Goal: Information Seeking & Learning: Compare options

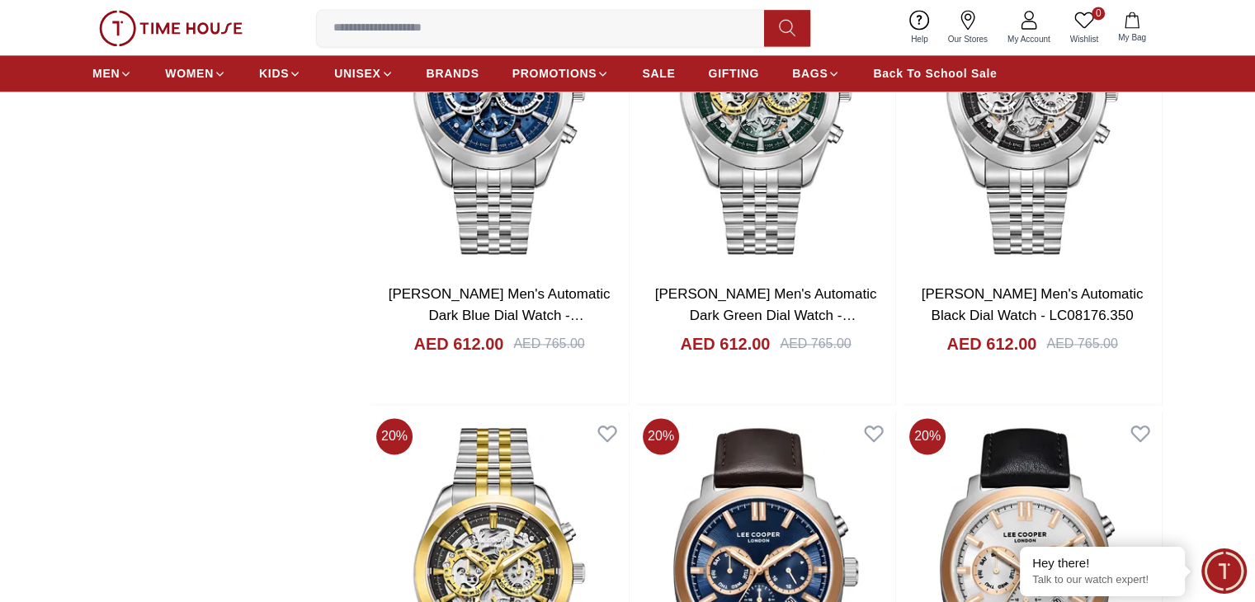
scroll to position [2640, 0]
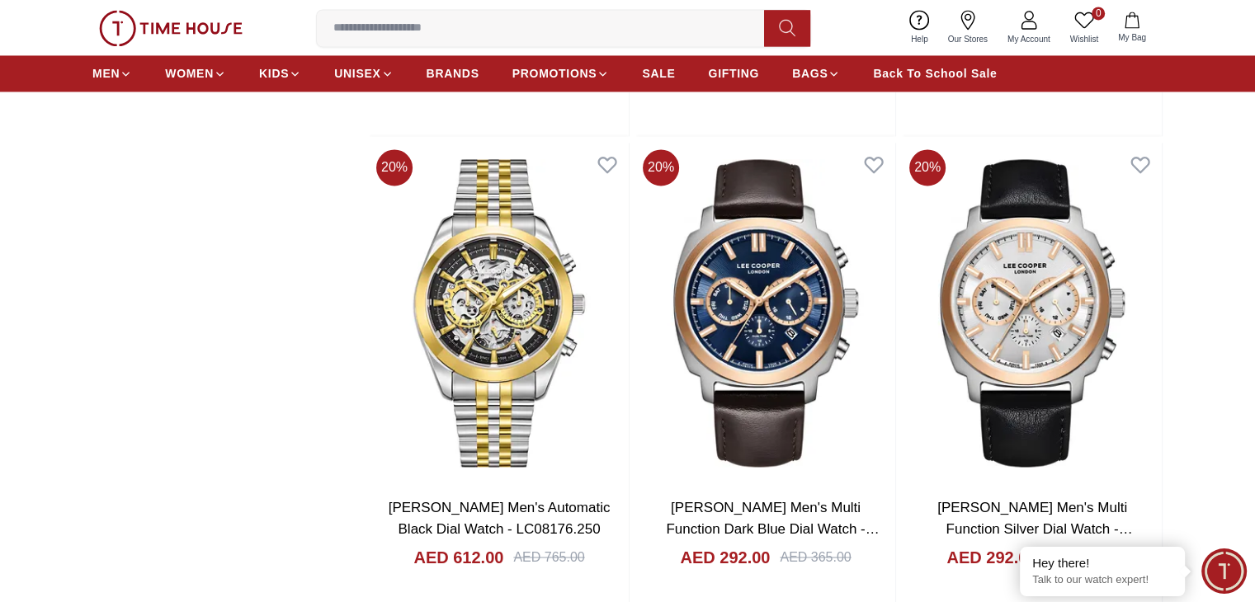
scroll to position [2805, 0]
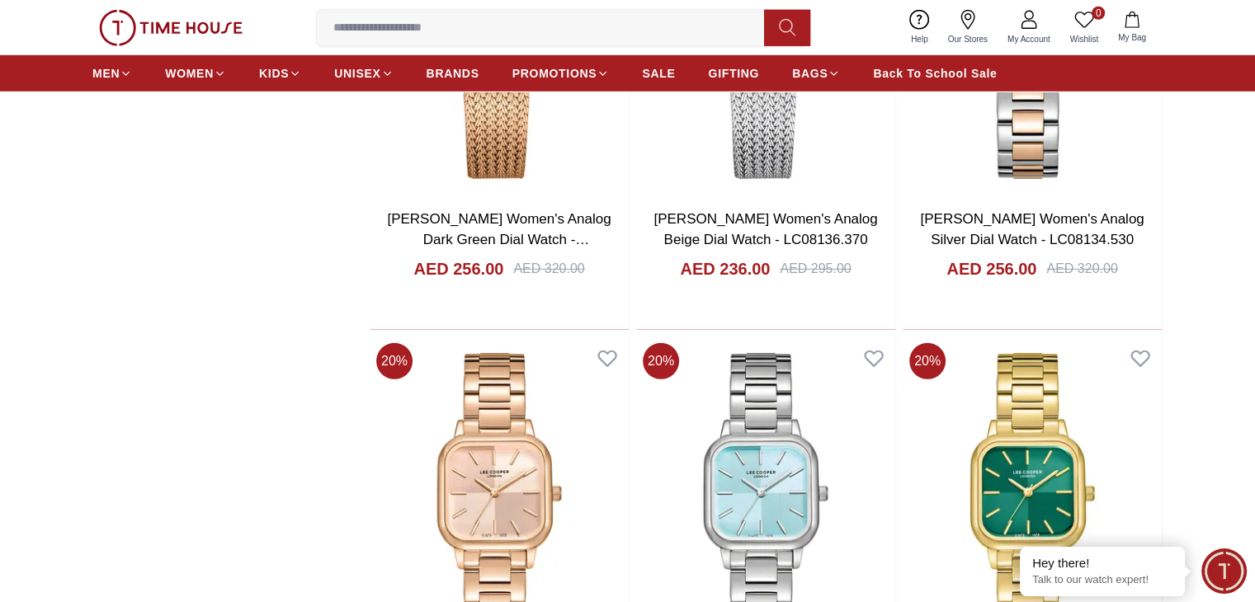
scroll to position [4868, 0]
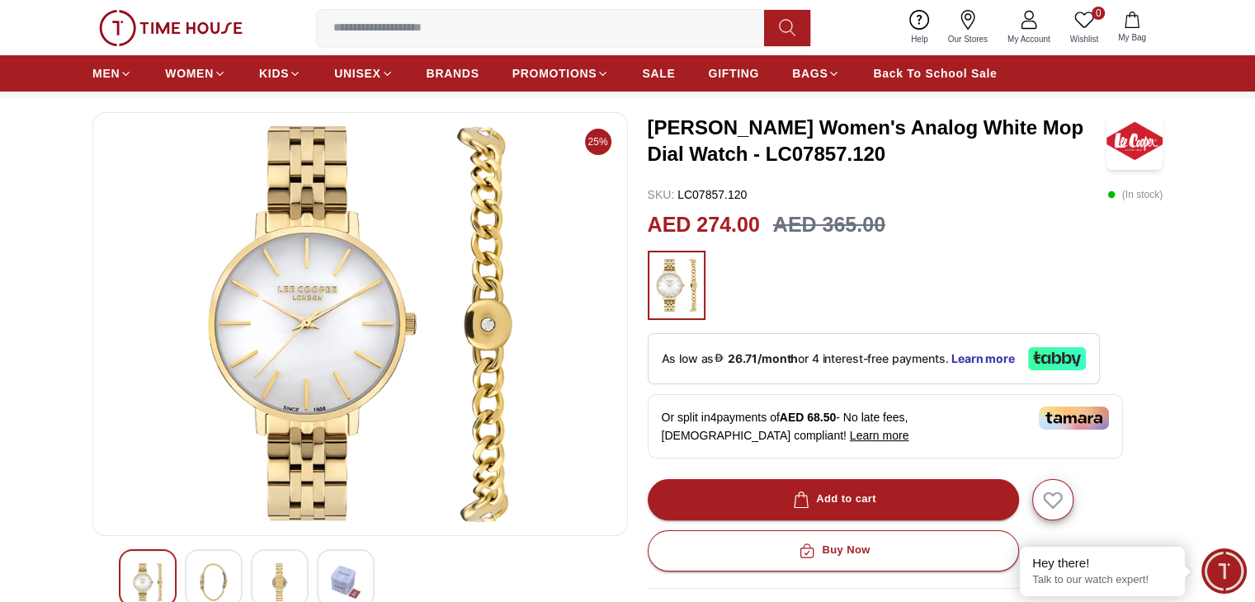
scroll to position [165, 0]
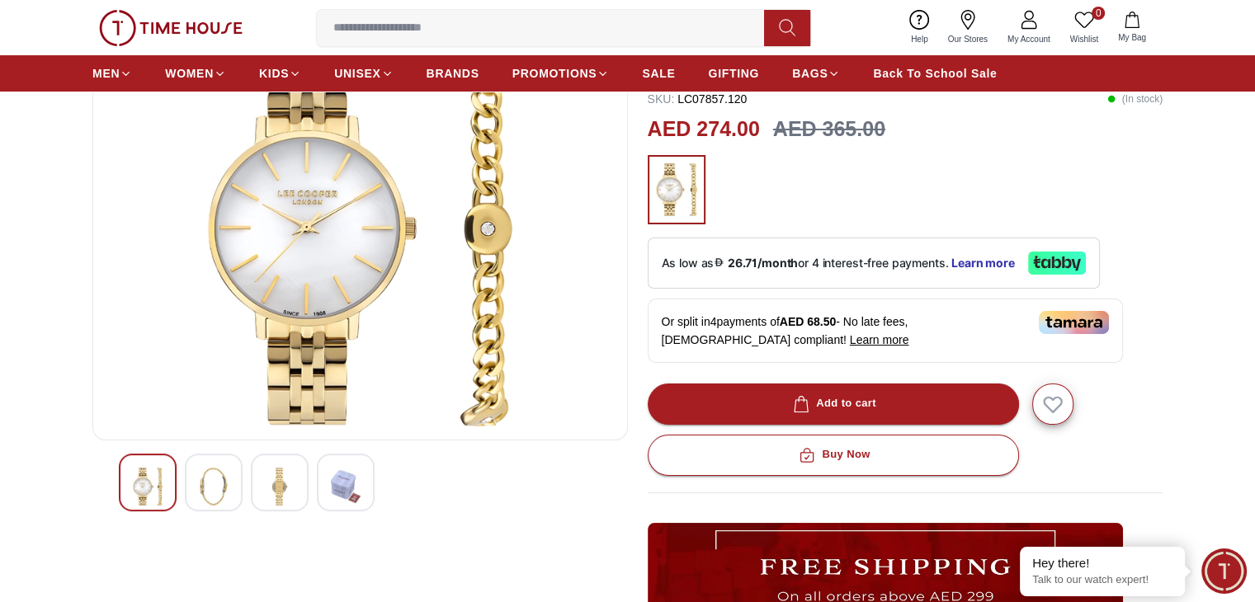
click at [215, 481] on img at bounding box center [214, 487] width 30 height 38
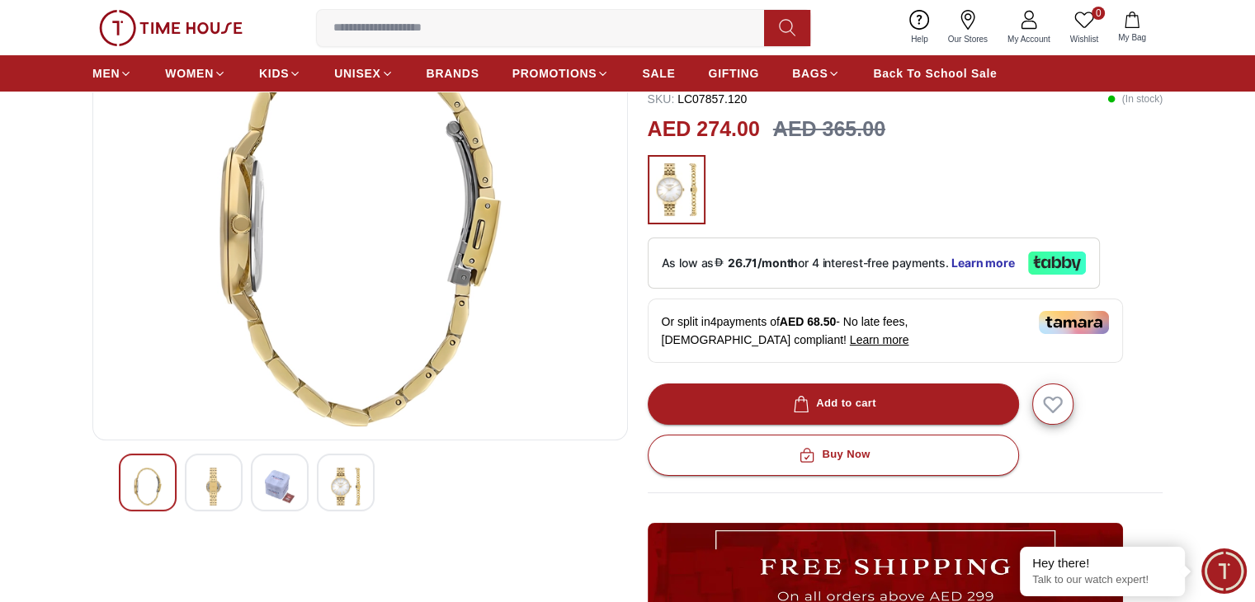
click at [274, 483] on img at bounding box center [280, 487] width 30 height 38
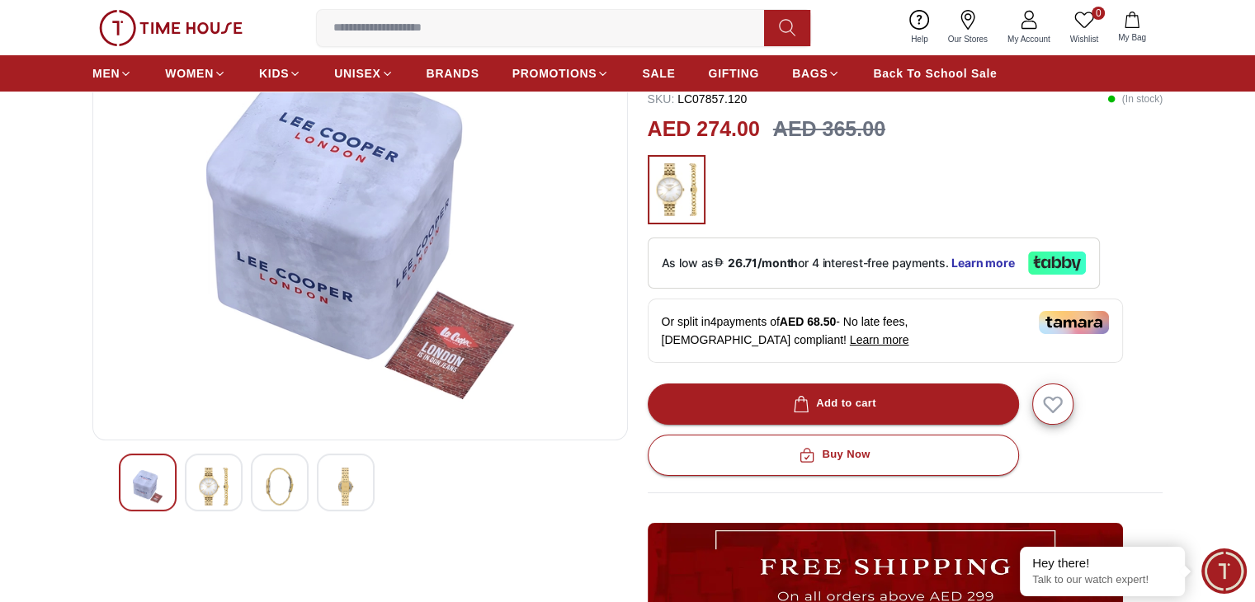
click at [336, 482] on img at bounding box center [346, 487] width 30 height 38
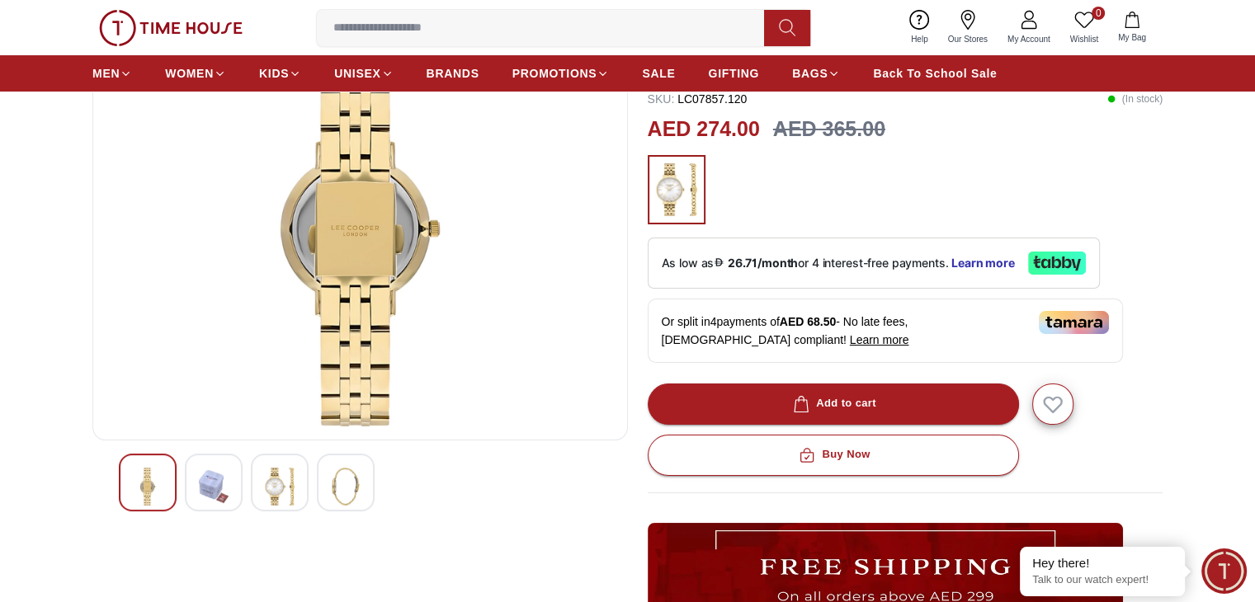
click at [307, 498] on div at bounding box center [280, 483] width 58 height 58
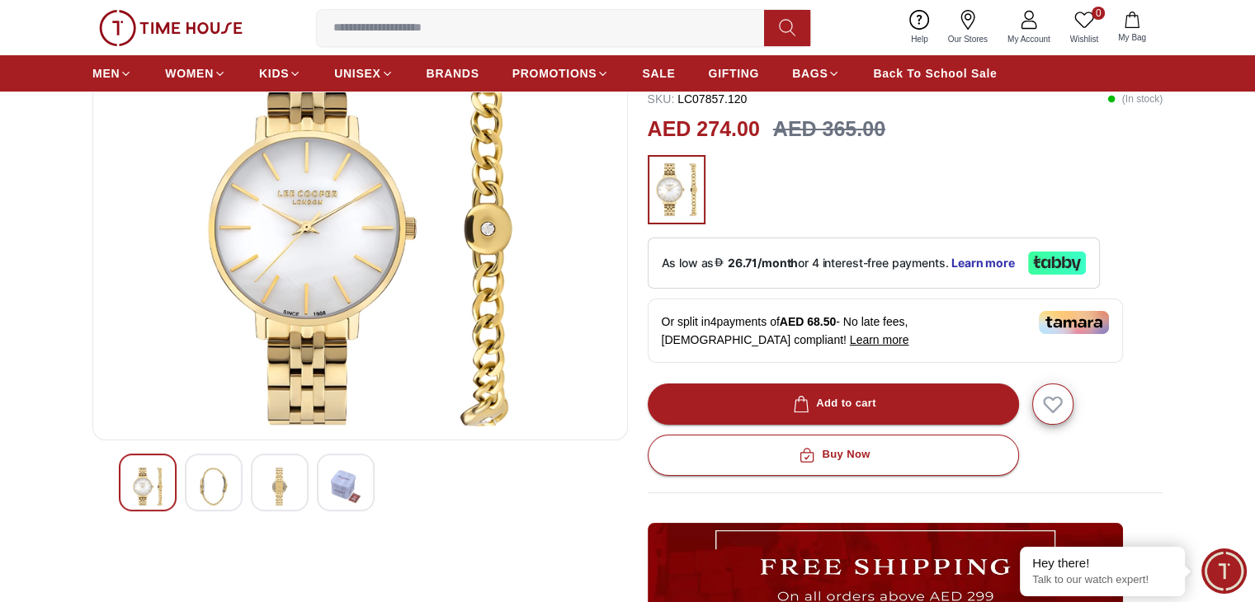
click at [219, 500] on img at bounding box center [214, 487] width 30 height 38
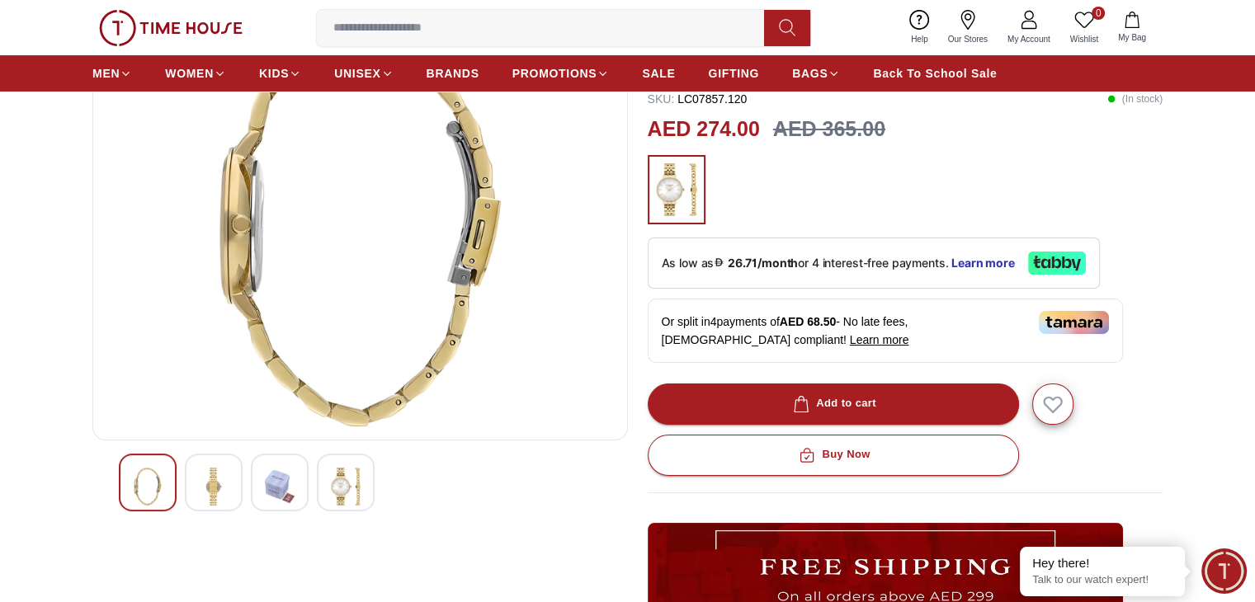
click at [137, 498] on img at bounding box center [148, 487] width 30 height 38
click at [144, 490] on img at bounding box center [148, 487] width 30 height 38
click at [236, 483] on div at bounding box center [214, 483] width 58 height 58
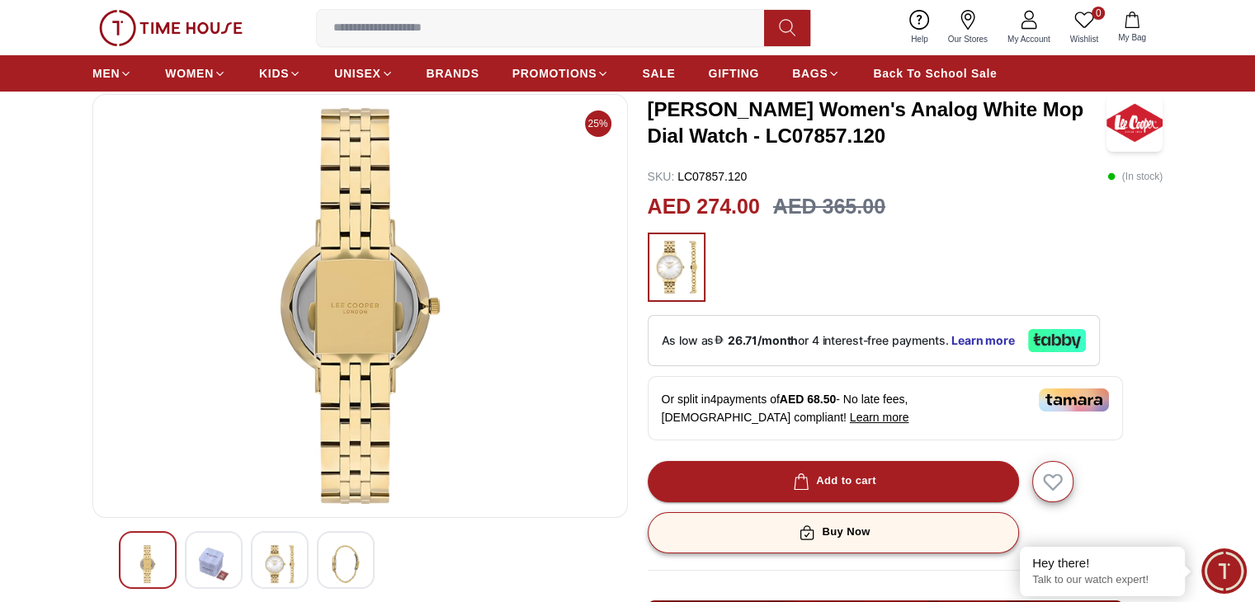
scroll to position [0, 0]
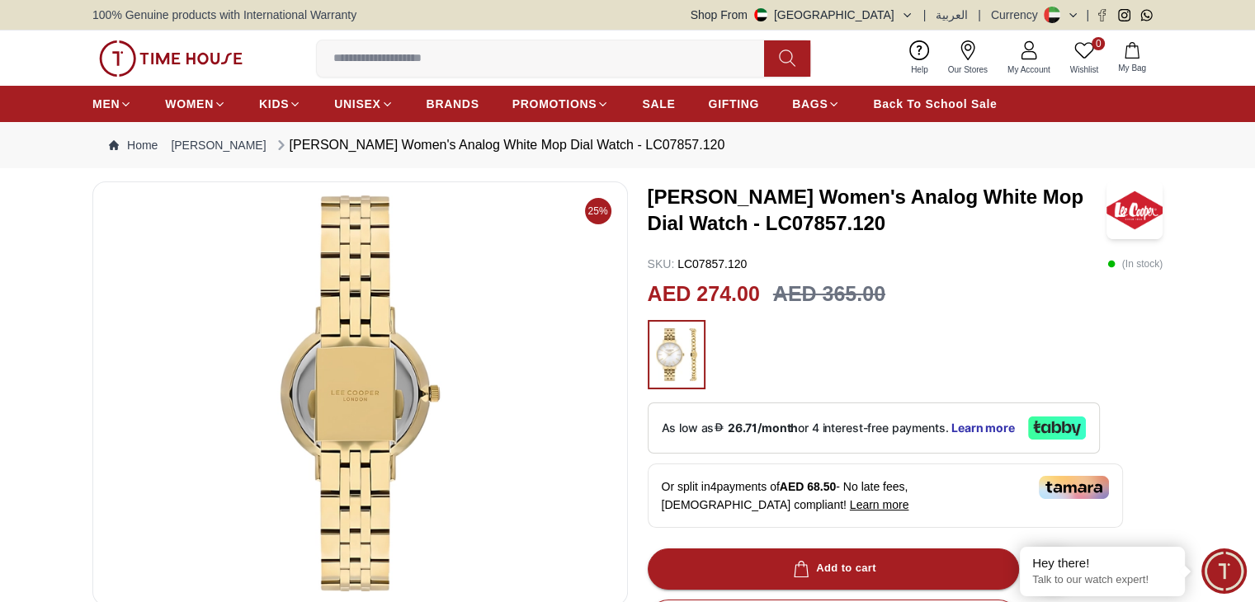
click at [670, 364] on img at bounding box center [676, 354] width 41 height 53
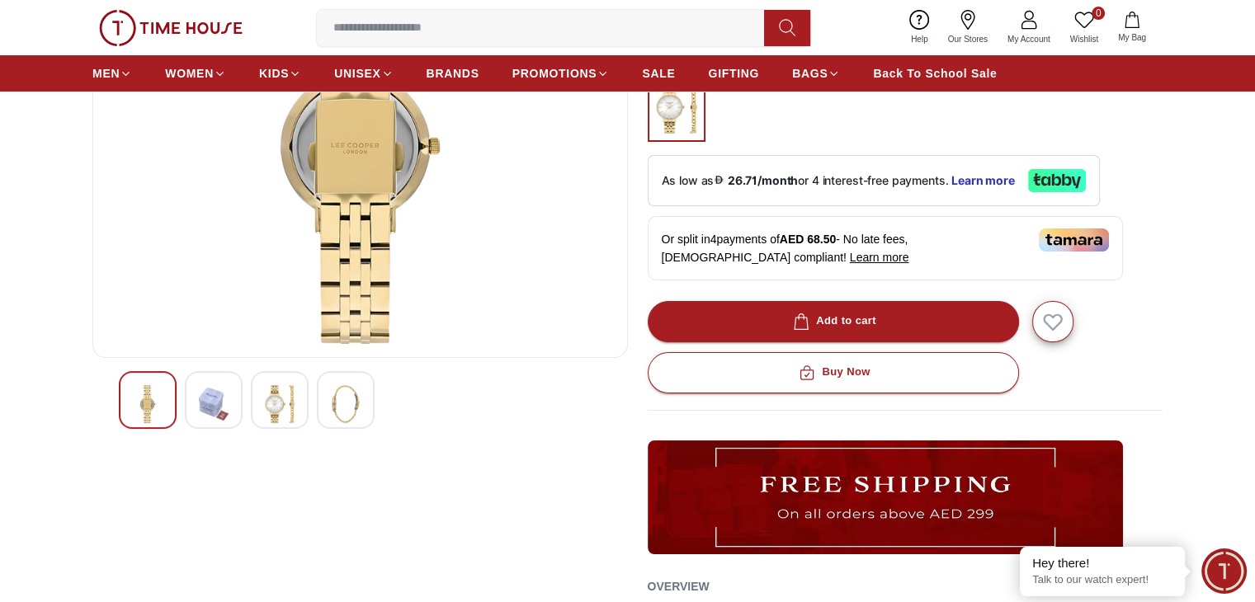
click at [290, 395] on img at bounding box center [280, 404] width 30 height 38
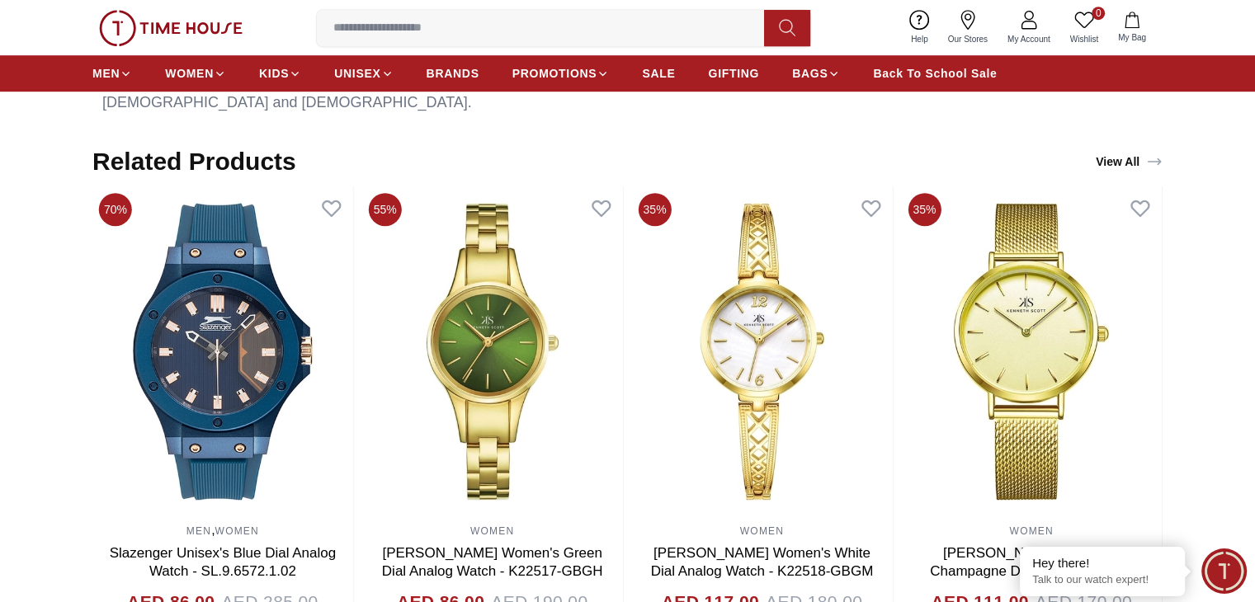
scroll to position [1073, 0]
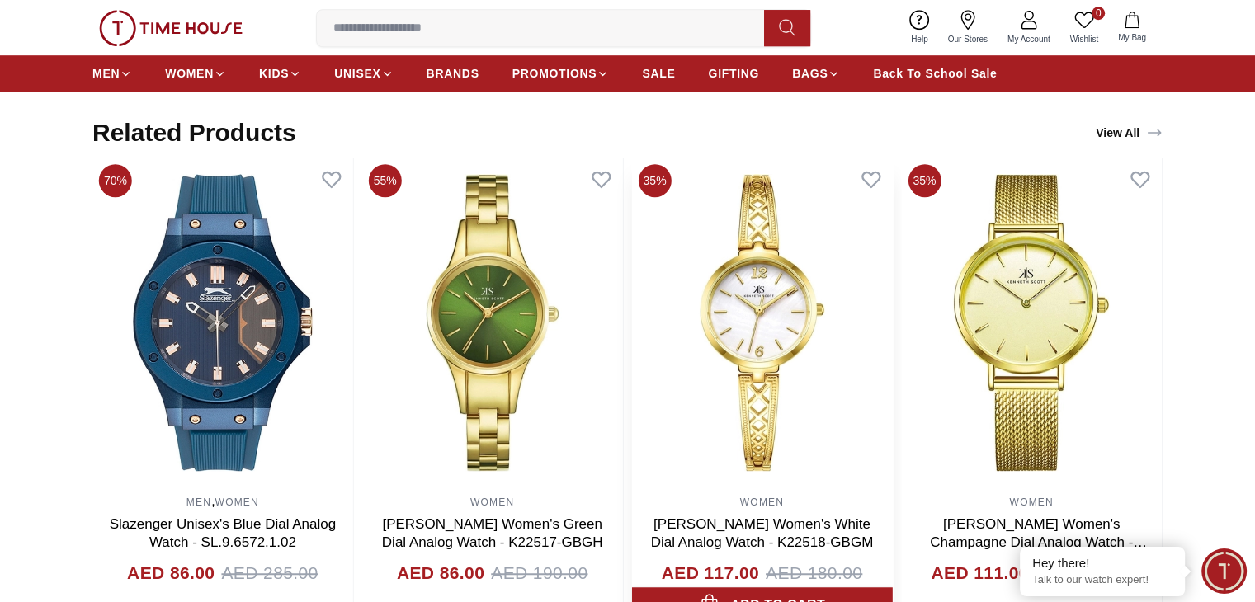
click at [780, 345] on img at bounding box center [762, 323] width 261 height 330
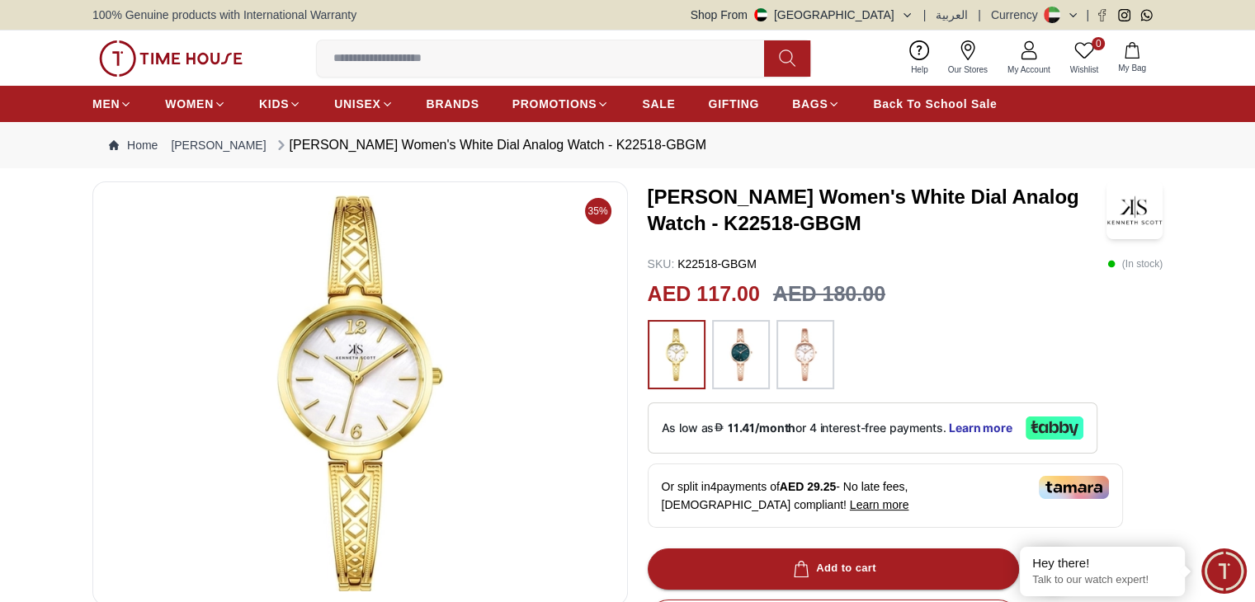
click at [810, 361] on img at bounding box center [805, 354] width 41 height 53
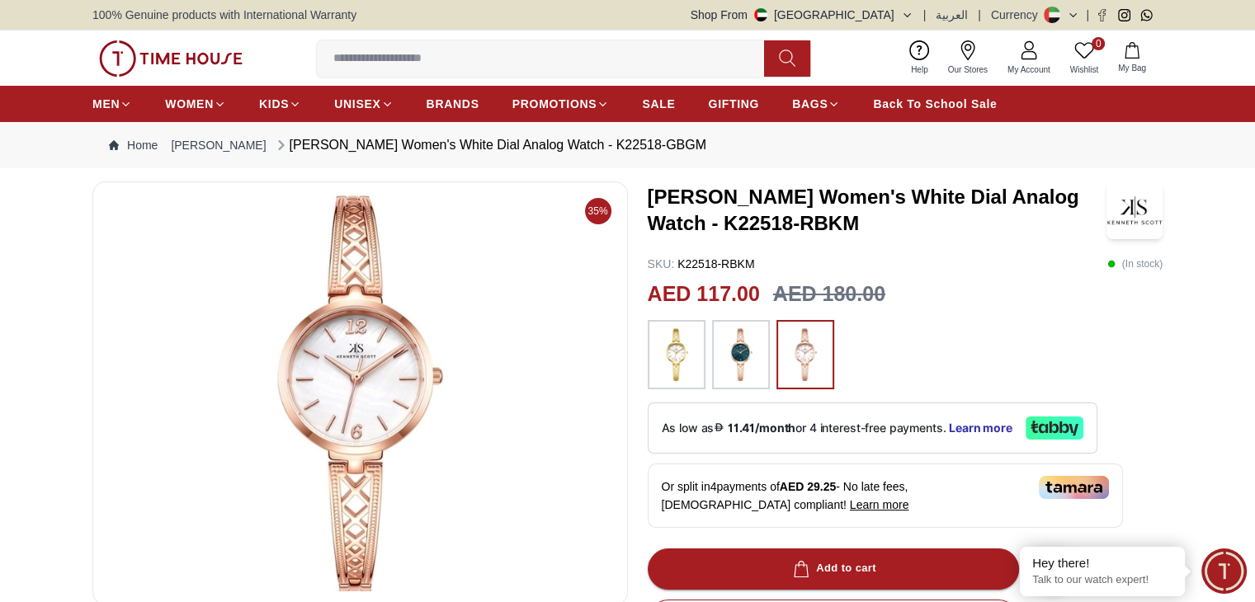
click at [685, 364] on img at bounding box center [676, 354] width 41 height 53
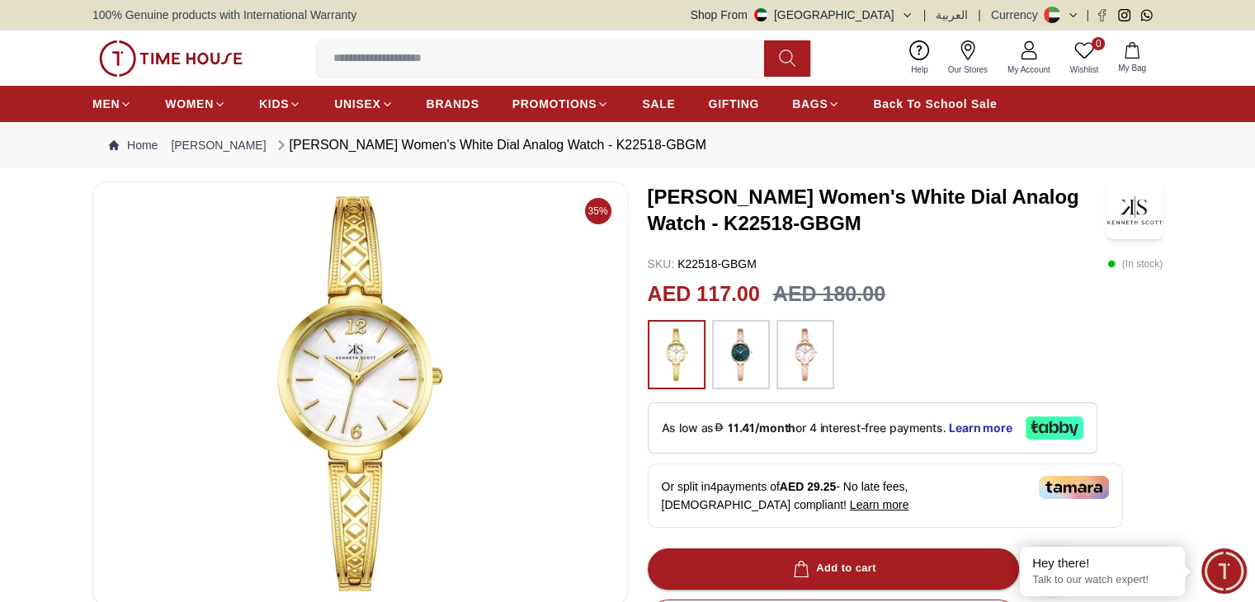
click at [754, 354] on img at bounding box center [740, 354] width 41 height 53
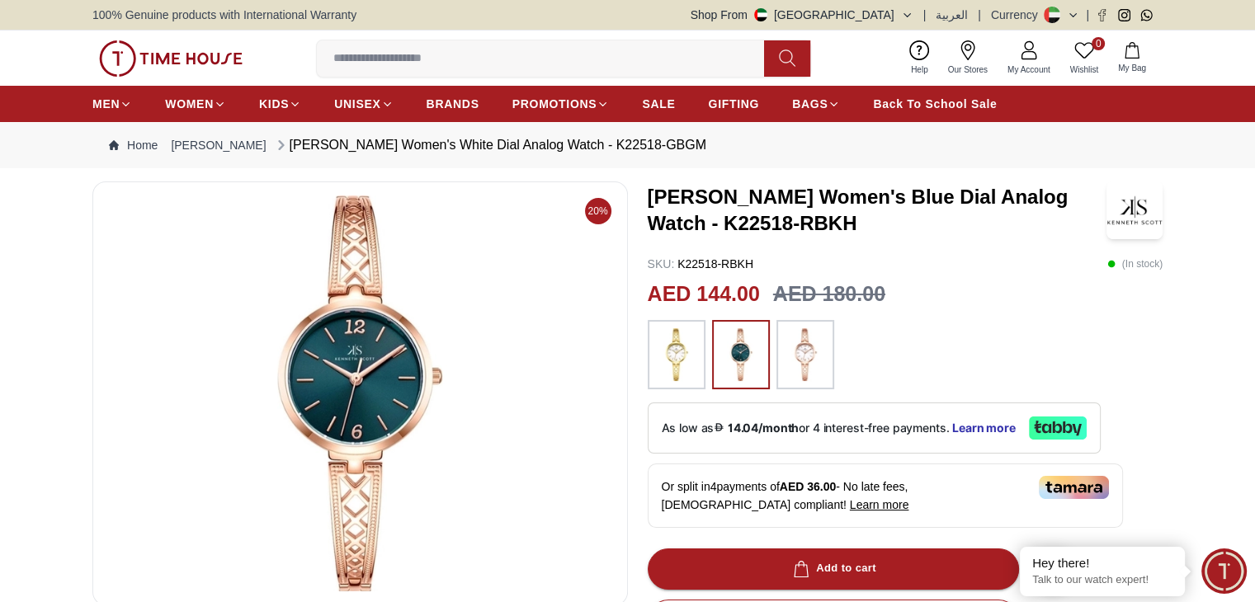
click at [673, 360] on img at bounding box center [676, 354] width 41 height 53
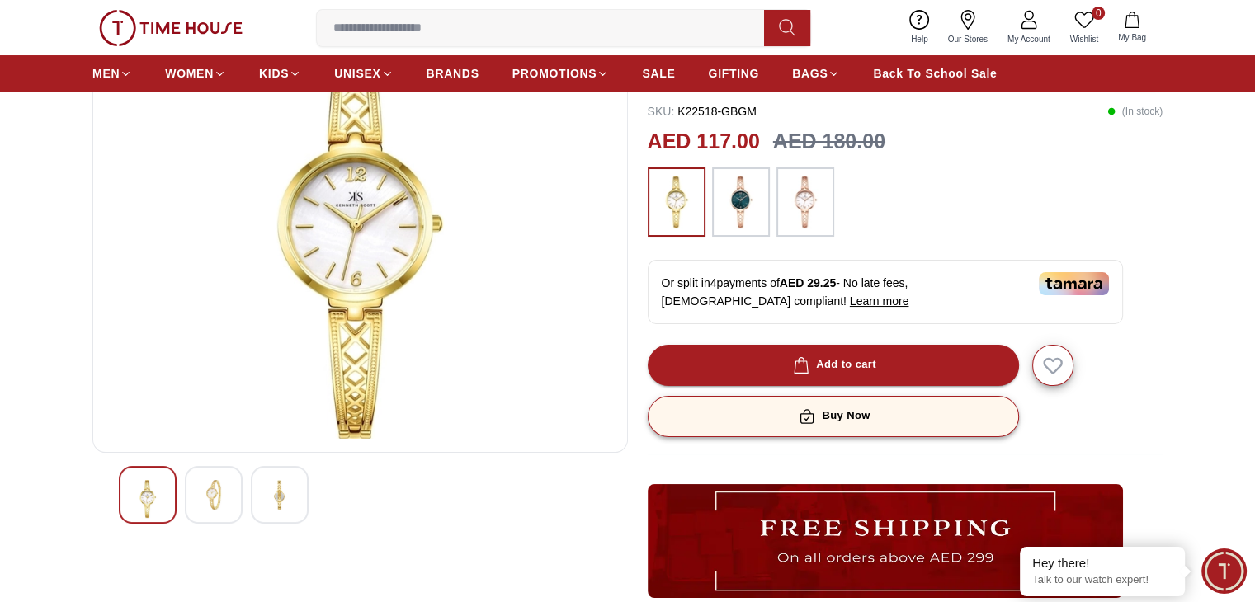
scroll to position [248, 0]
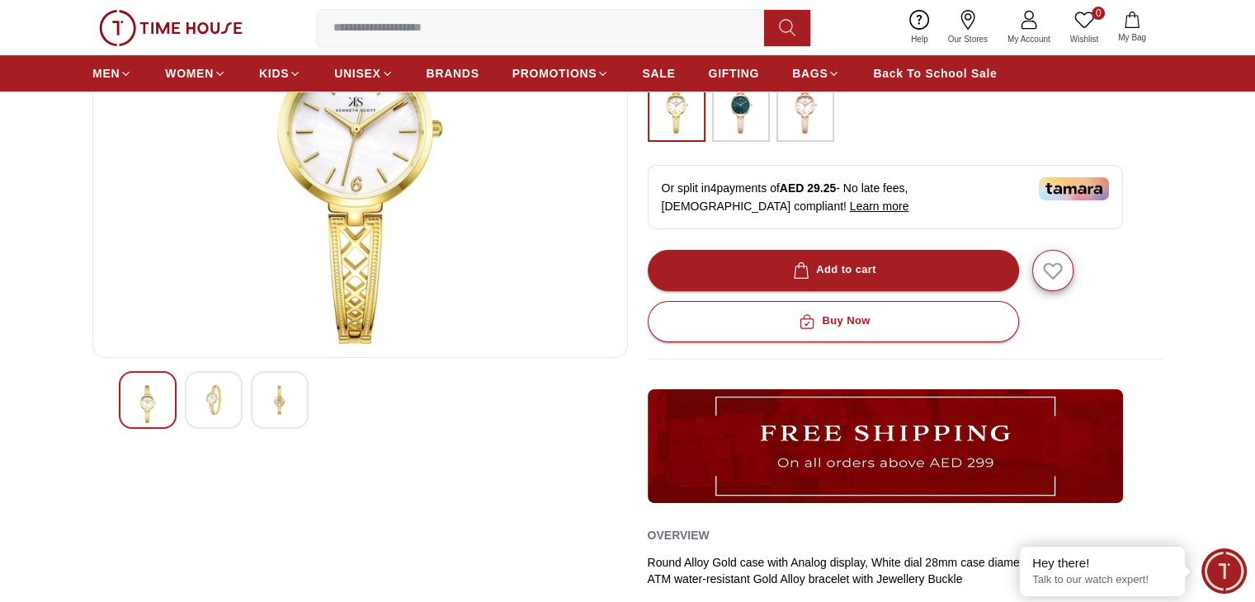
click at [285, 397] on img at bounding box center [280, 400] width 30 height 30
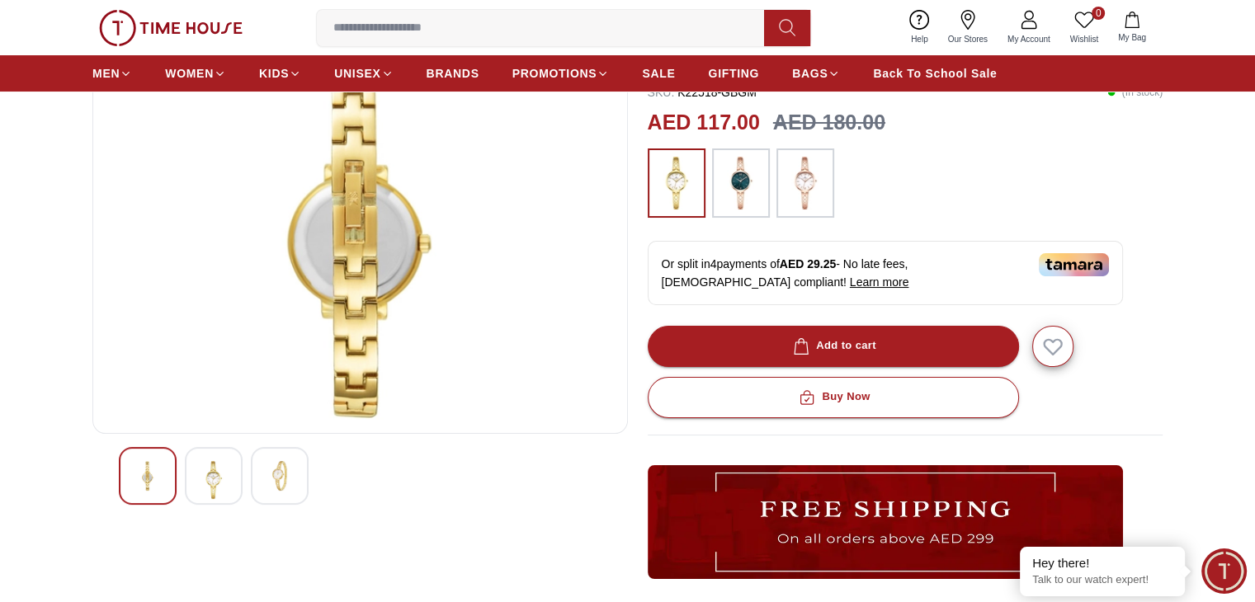
scroll to position [83, 0]
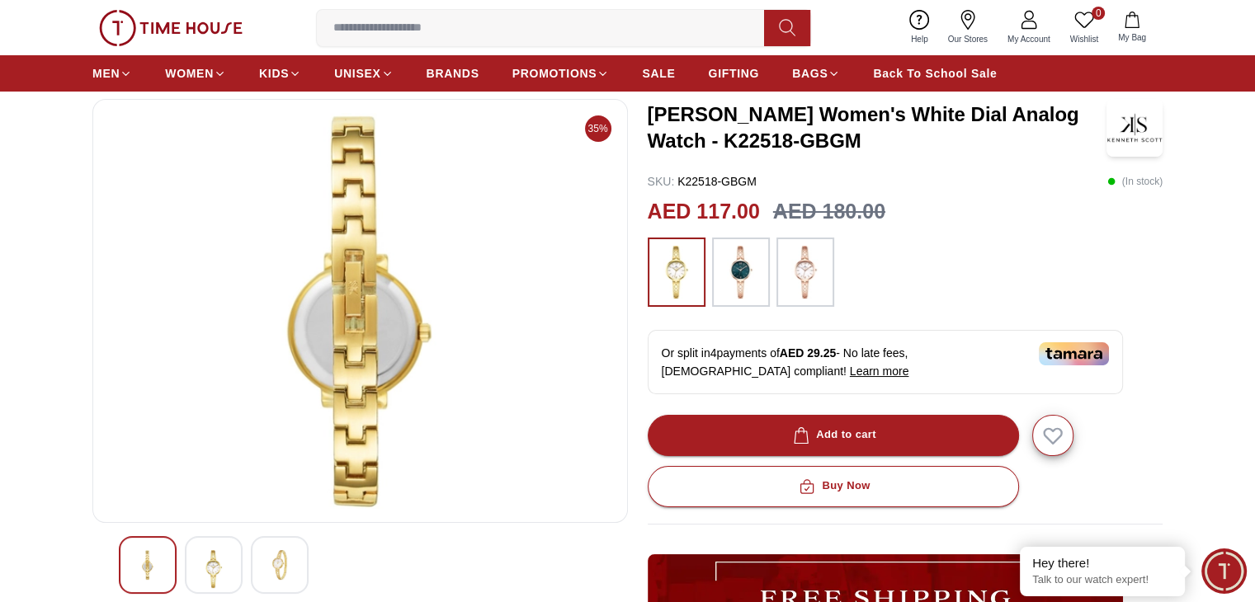
click at [238, 551] on div at bounding box center [214, 565] width 58 height 58
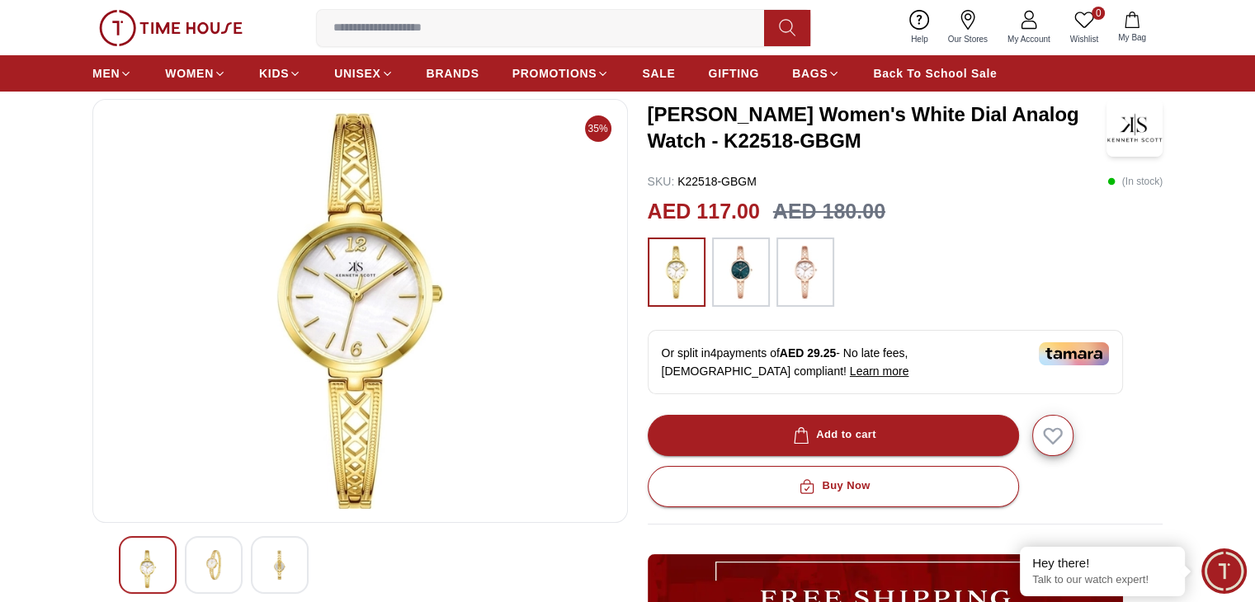
click at [271, 559] on img at bounding box center [280, 565] width 30 height 30
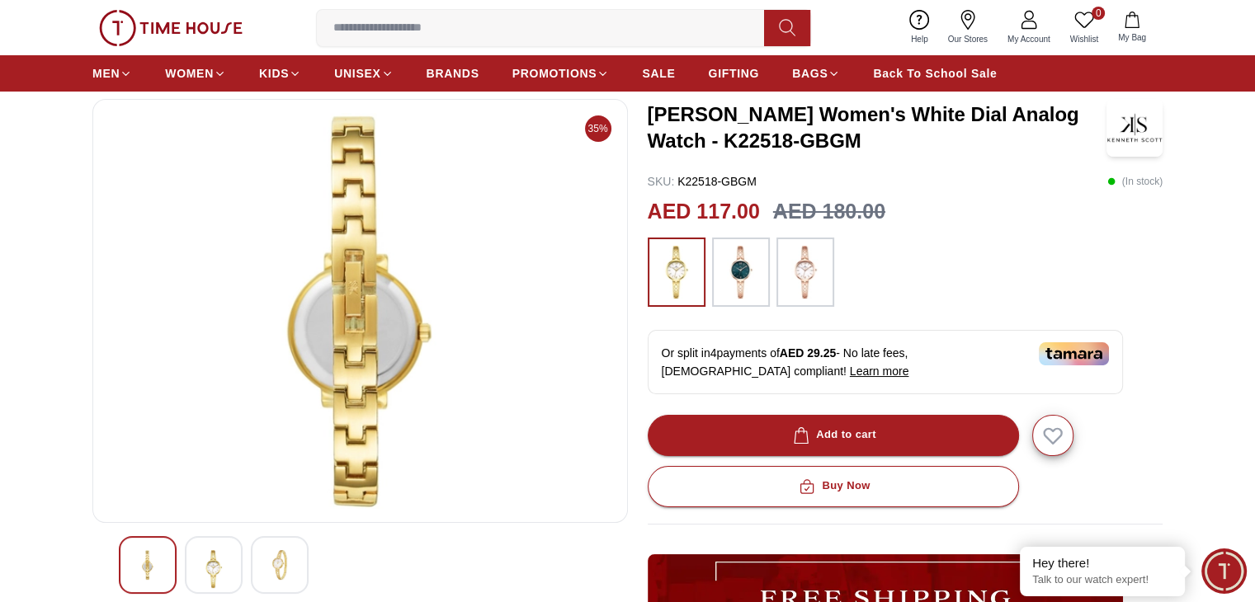
click at [229, 561] on div at bounding box center [214, 565] width 58 height 58
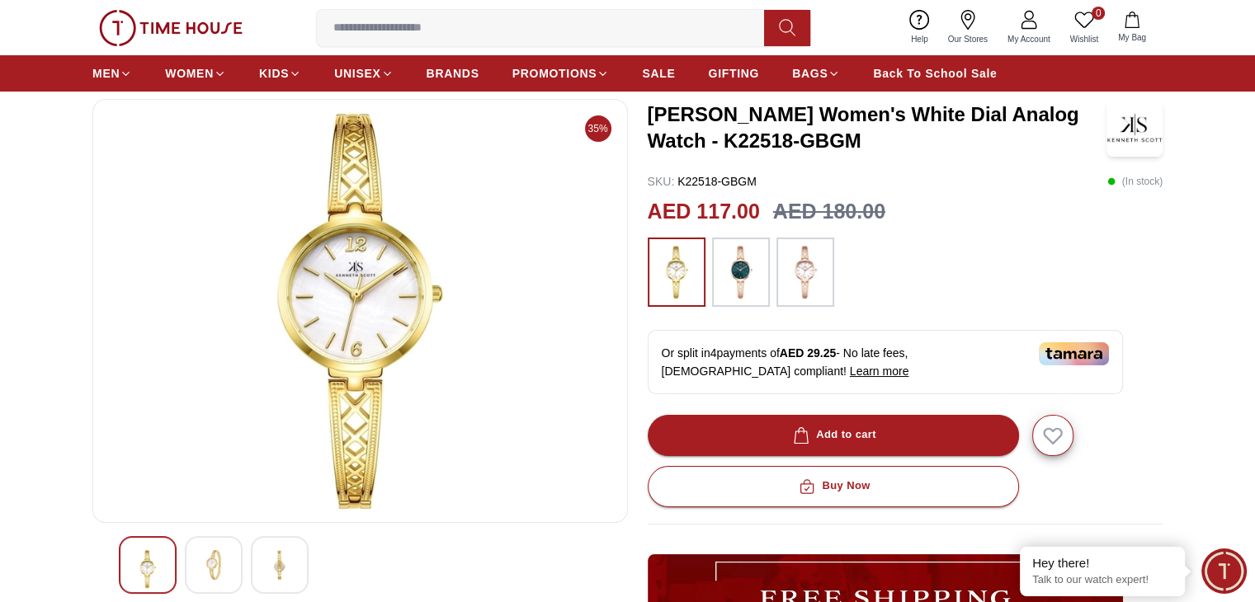
click at [263, 570] on div at bounding box center [280, 565] width 58 height 58
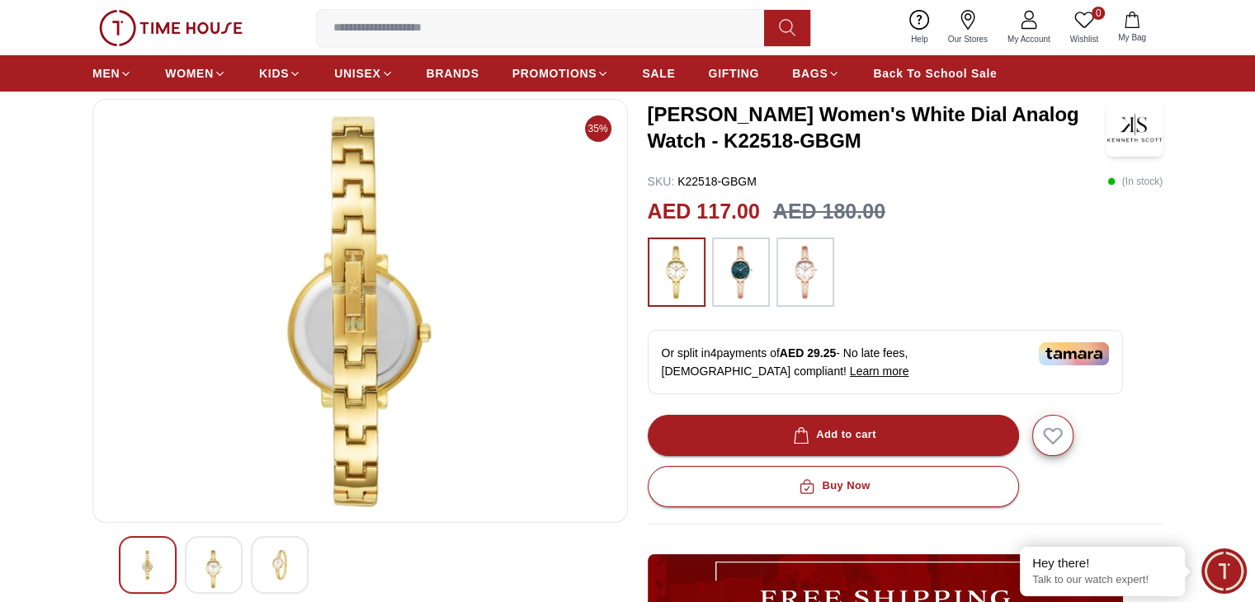
click at [139, 559] on img at bounding box center [148, 565] width 30 height 30
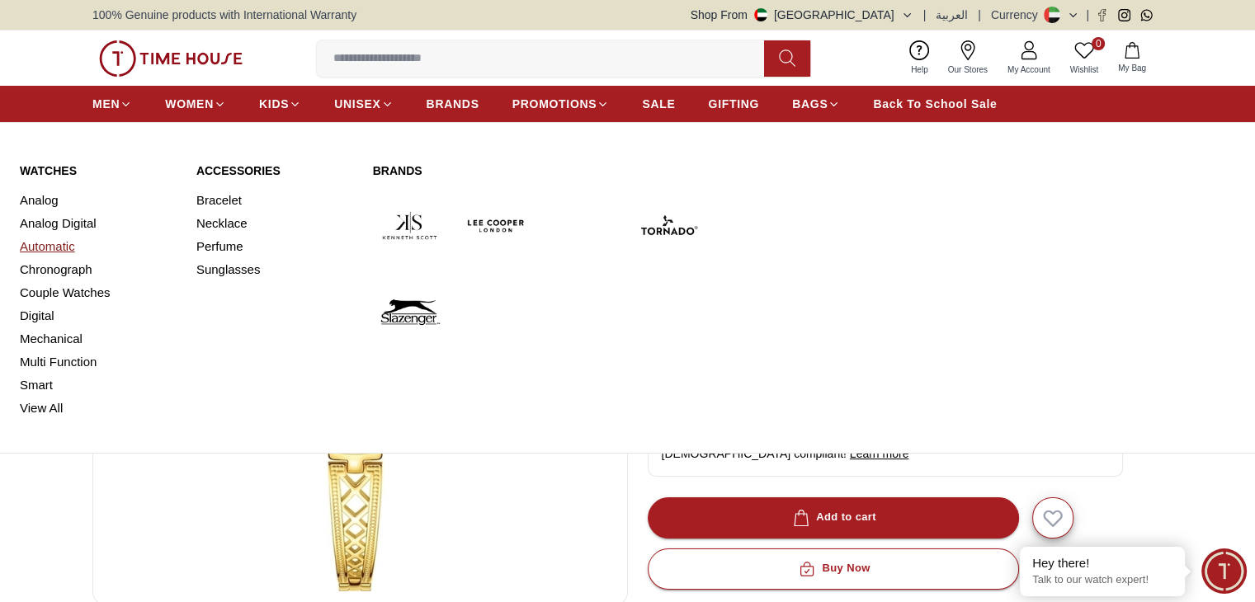
click at [59, 248] on link "Automatic" at bounding box center [98, 246] width 157 height 23
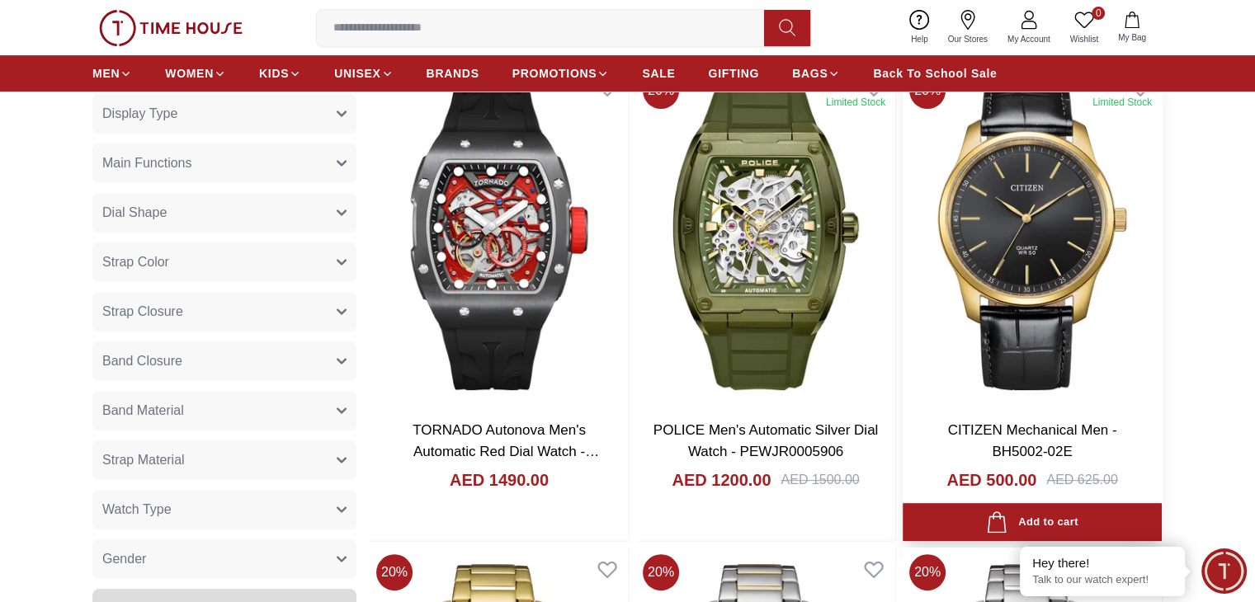
scroll to position [578, 0]
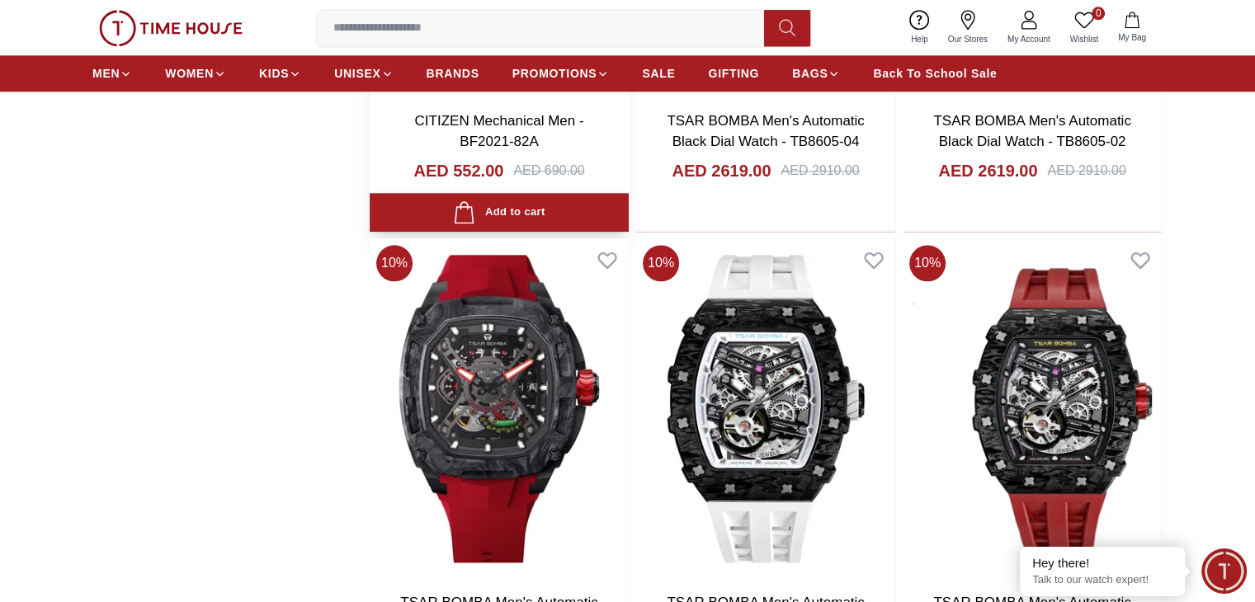
scroll to position [2063, 0]
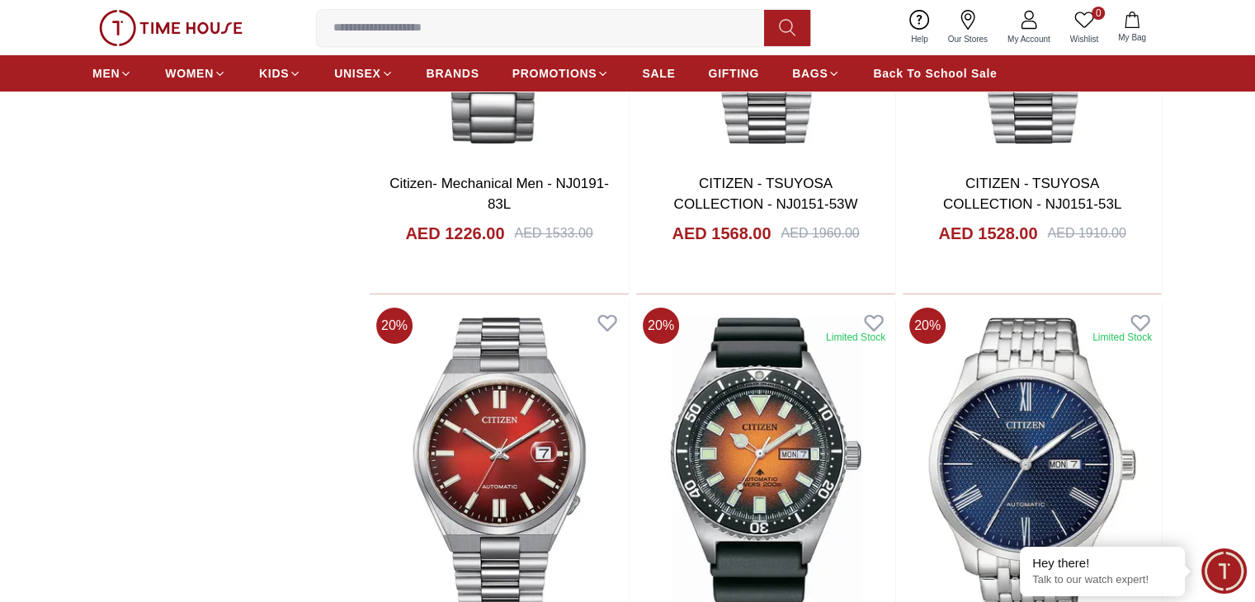
scroll to position [6270, 0]
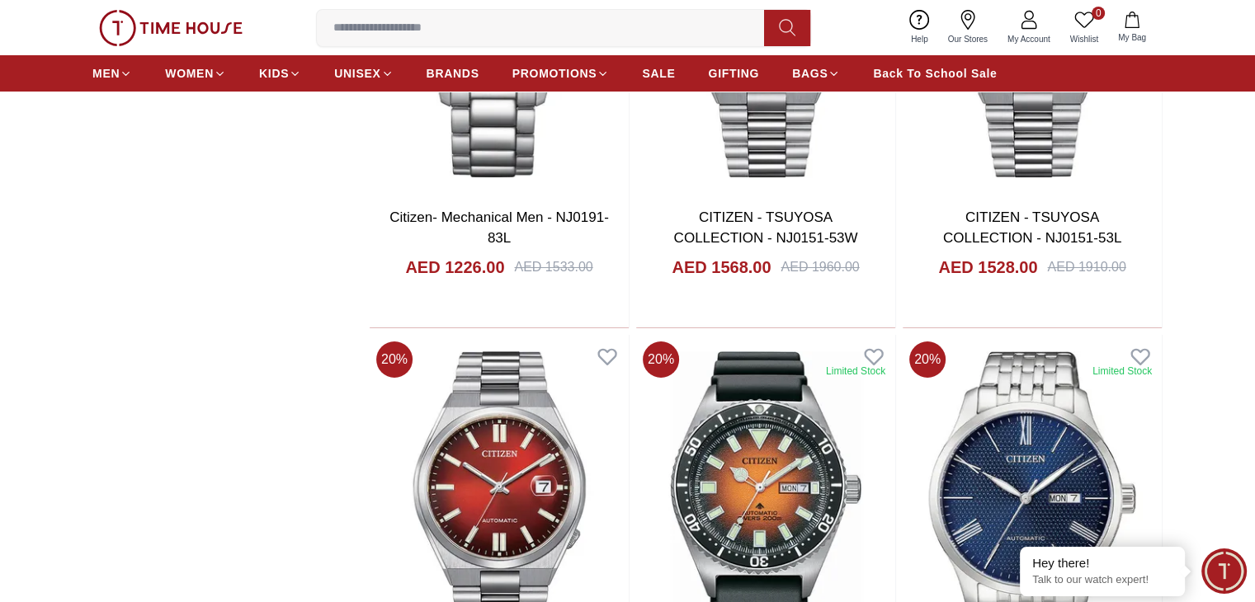
scroll to position [6023, 0]
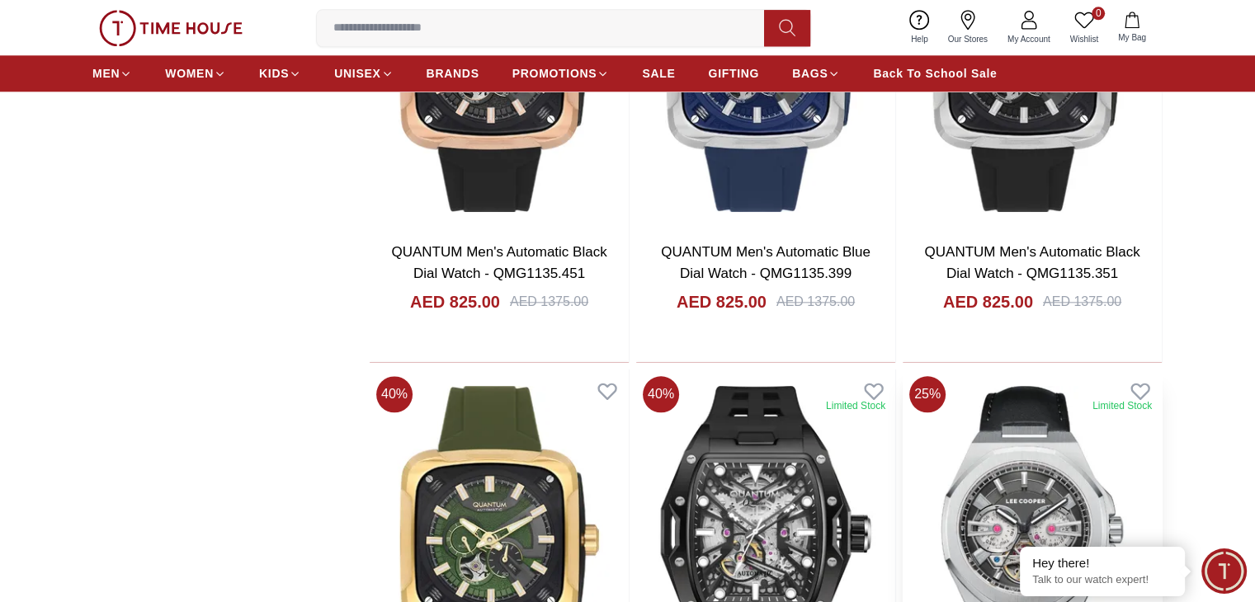
scroll to position [8085, 0]
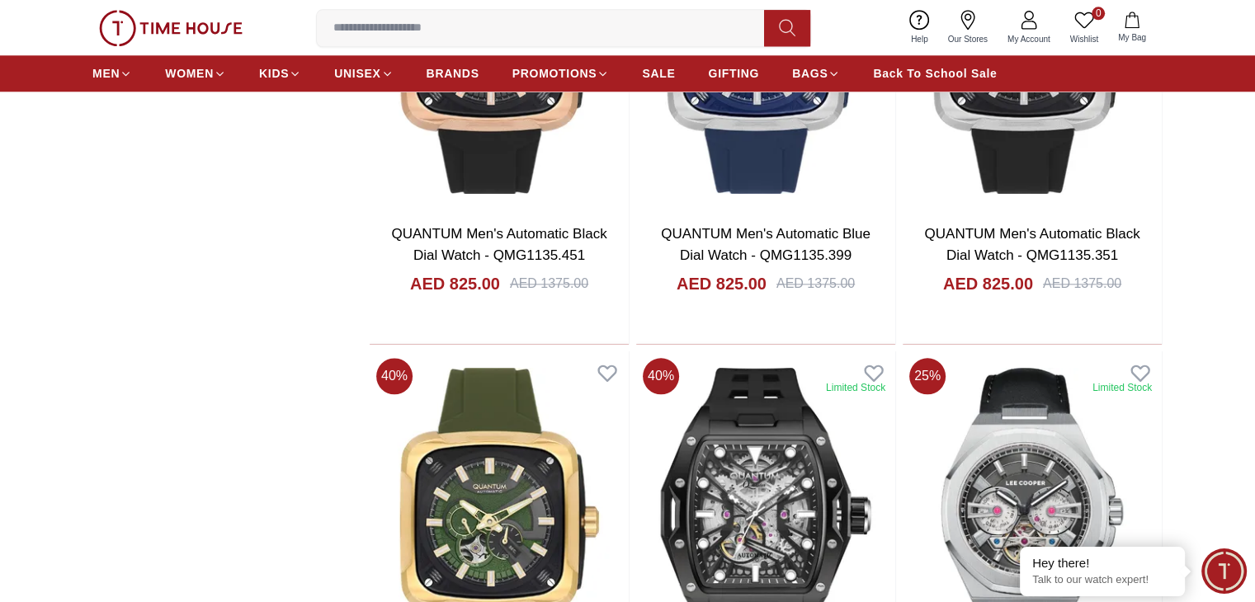
click at [477, 29] on input at bounding box center [547, 28] width 460 height 33
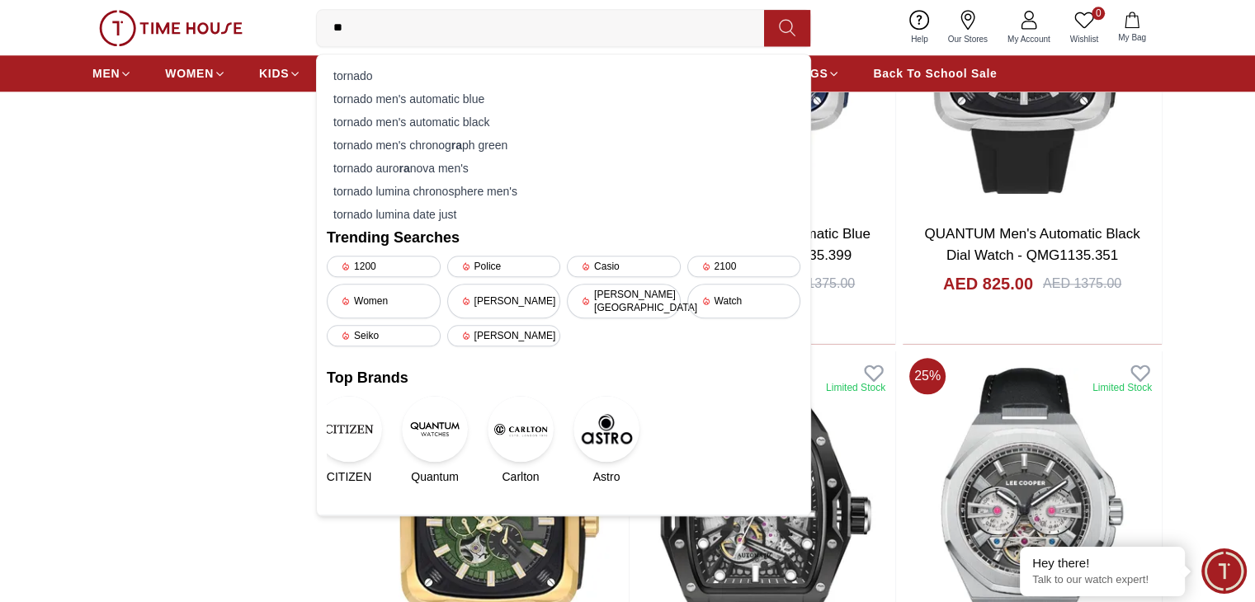
type input "*"
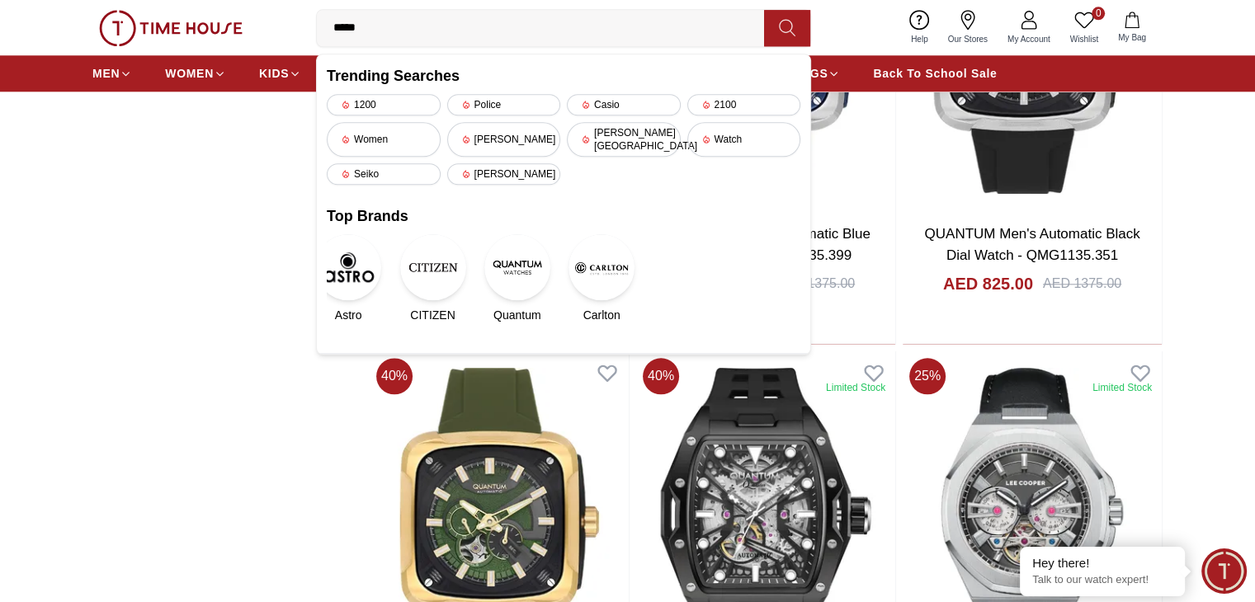
type input "******"
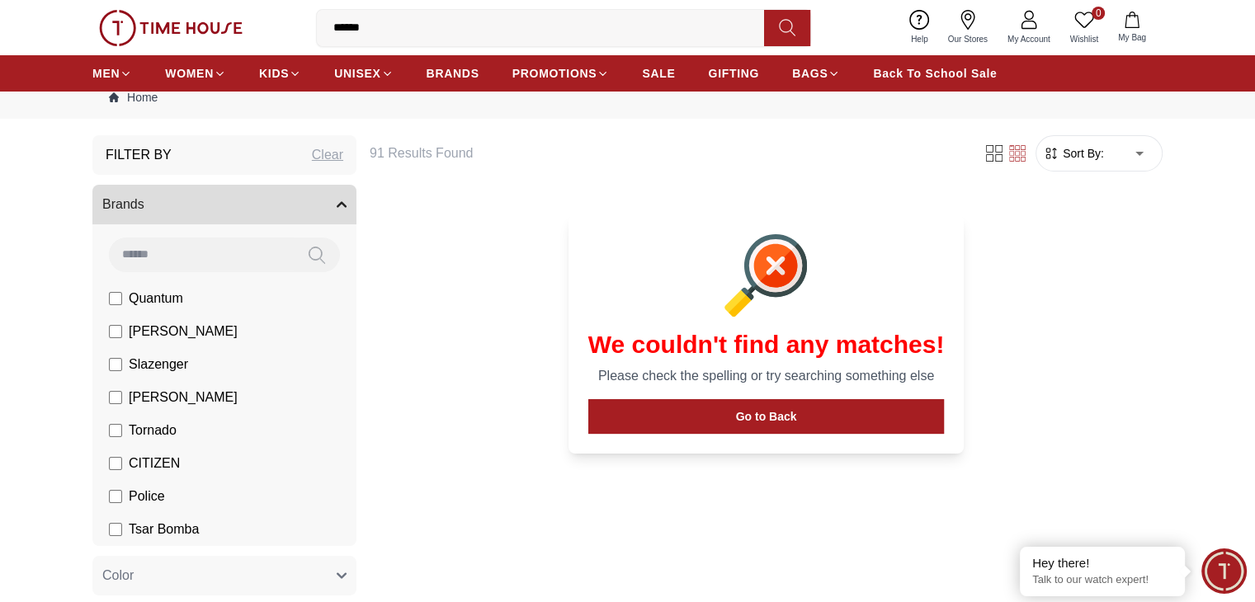
scroll to position [83, 0]
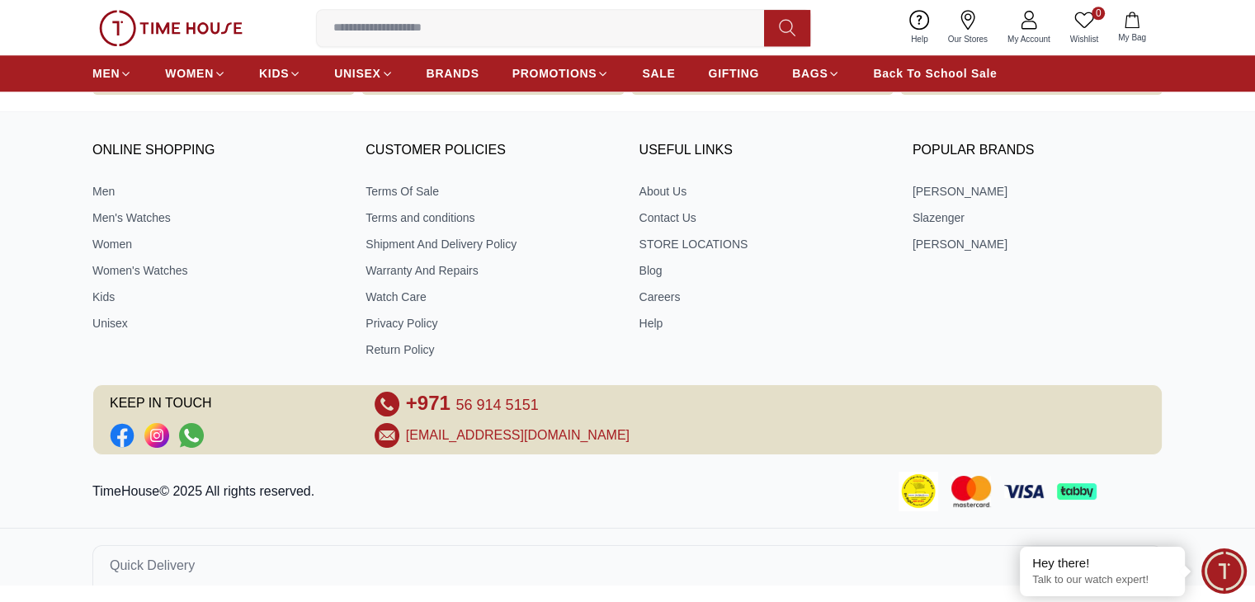
scroll to position [1604, 0]
